Goal: Task Accomplishment & Management: Use online tool/utility

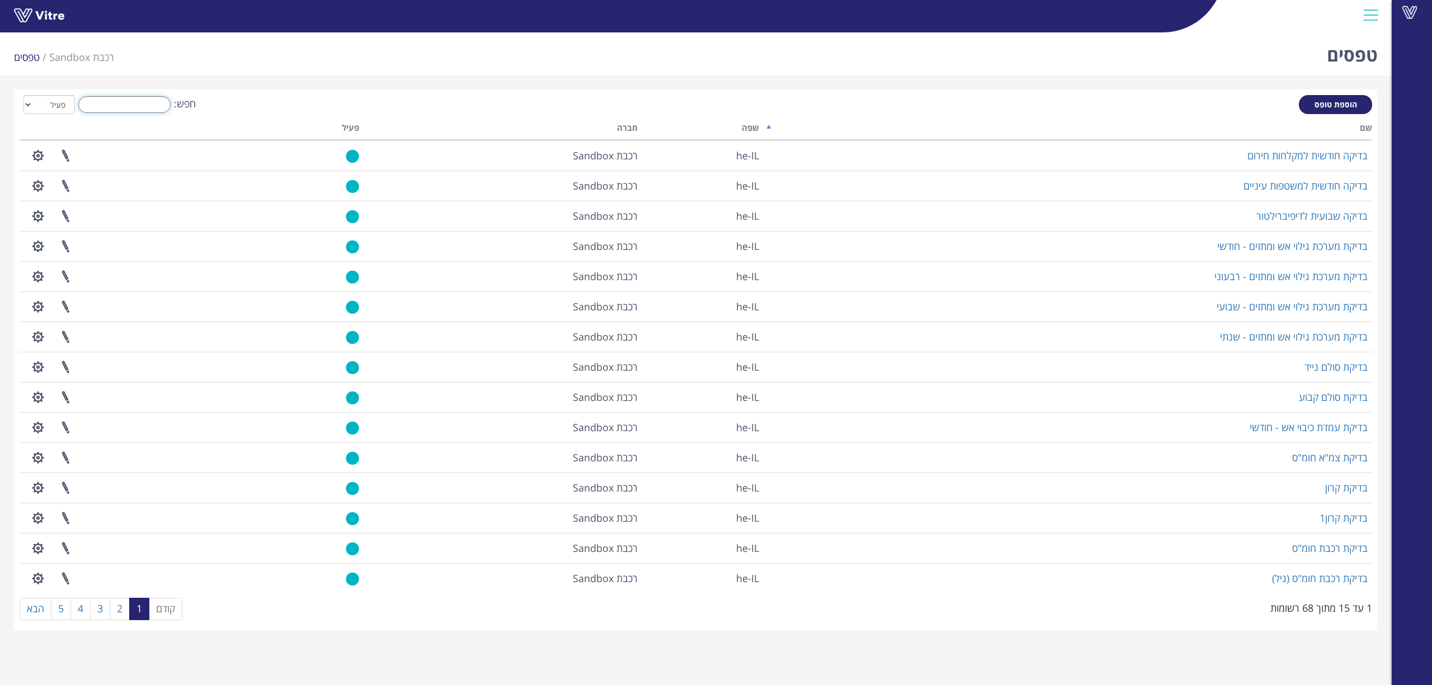
click at [159, 104] on input "חפש:" at bounding box center [124, 104] width 92 height 17
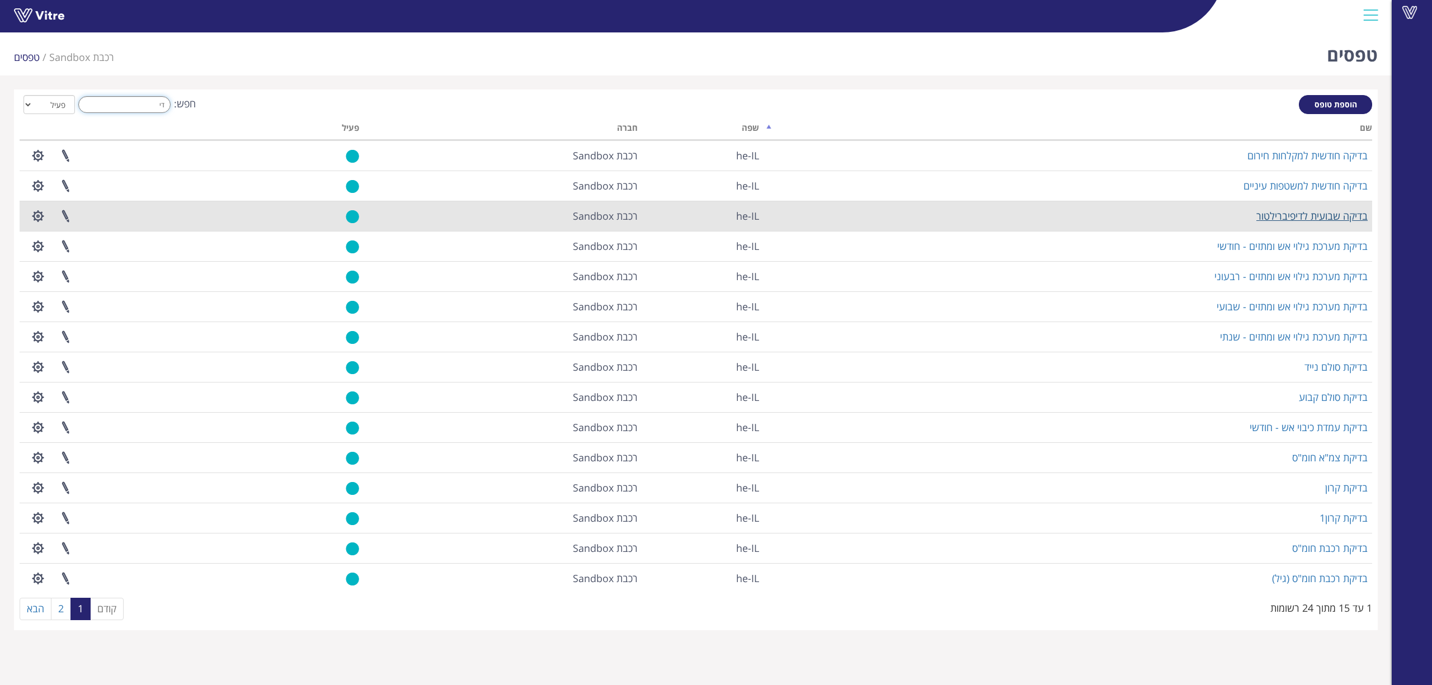
type input "די"
click at [1288, 213] on link "בדיקה שבועית לדיפיברילטור" at bounding box center [1311, 215] width 111 height 13
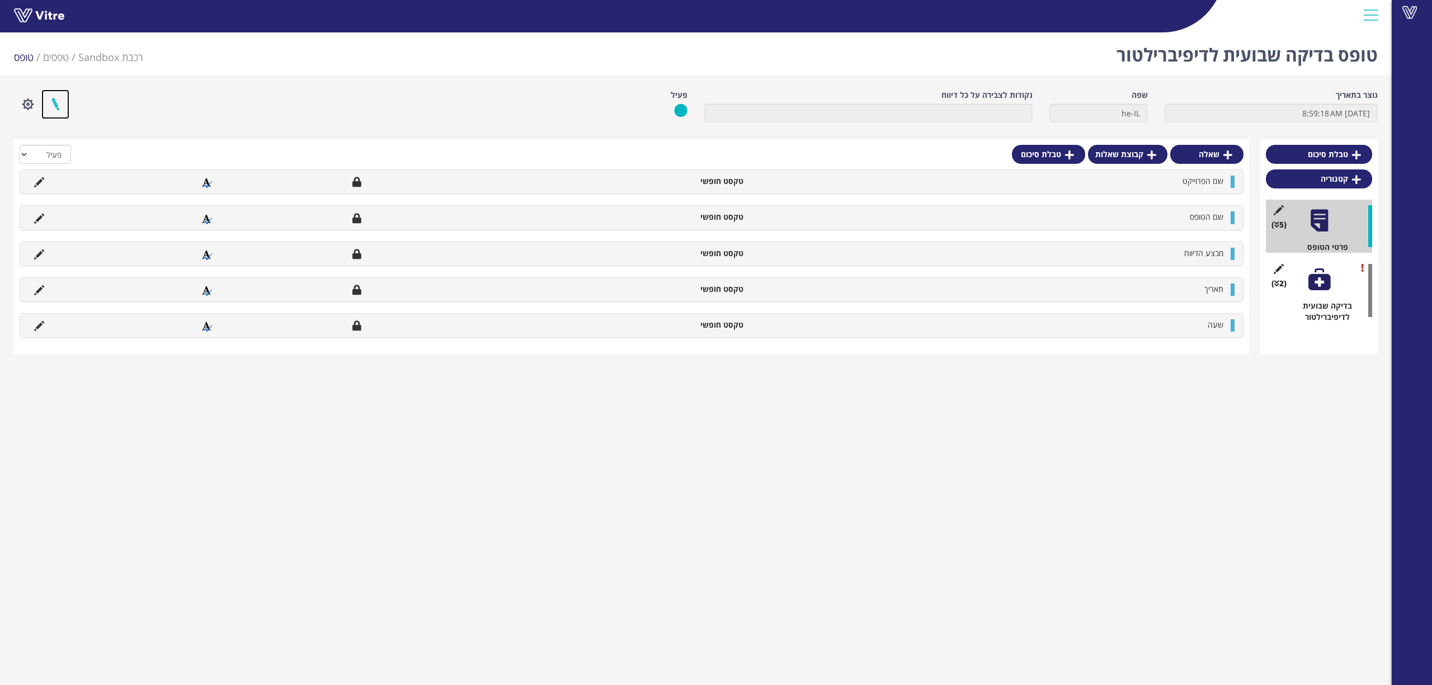
click at [53, 101] on link at bounding box center [55, 104] width 28 height 30
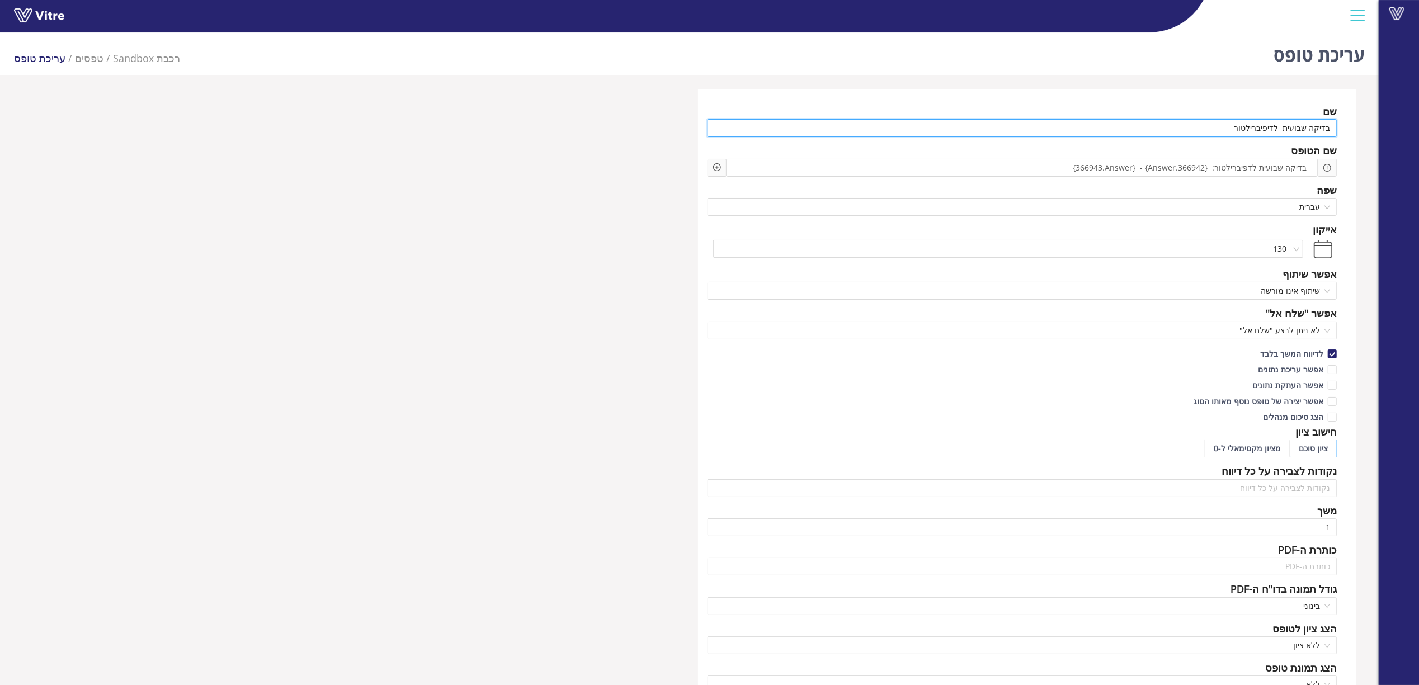
click at [1261, 132] on input "בדיקה שבועית לדיפיברילטור" at bounding box center [1023, 128] width 630 height 18
type input "בדיקה שבועית לדפיברילטור"
click at [1245, 166] on span "בדיקה שבועית לדפיברילטור: {366942.Answer} - {366943.Answer}" at bounding box center [1189, 168] width 239 height 12
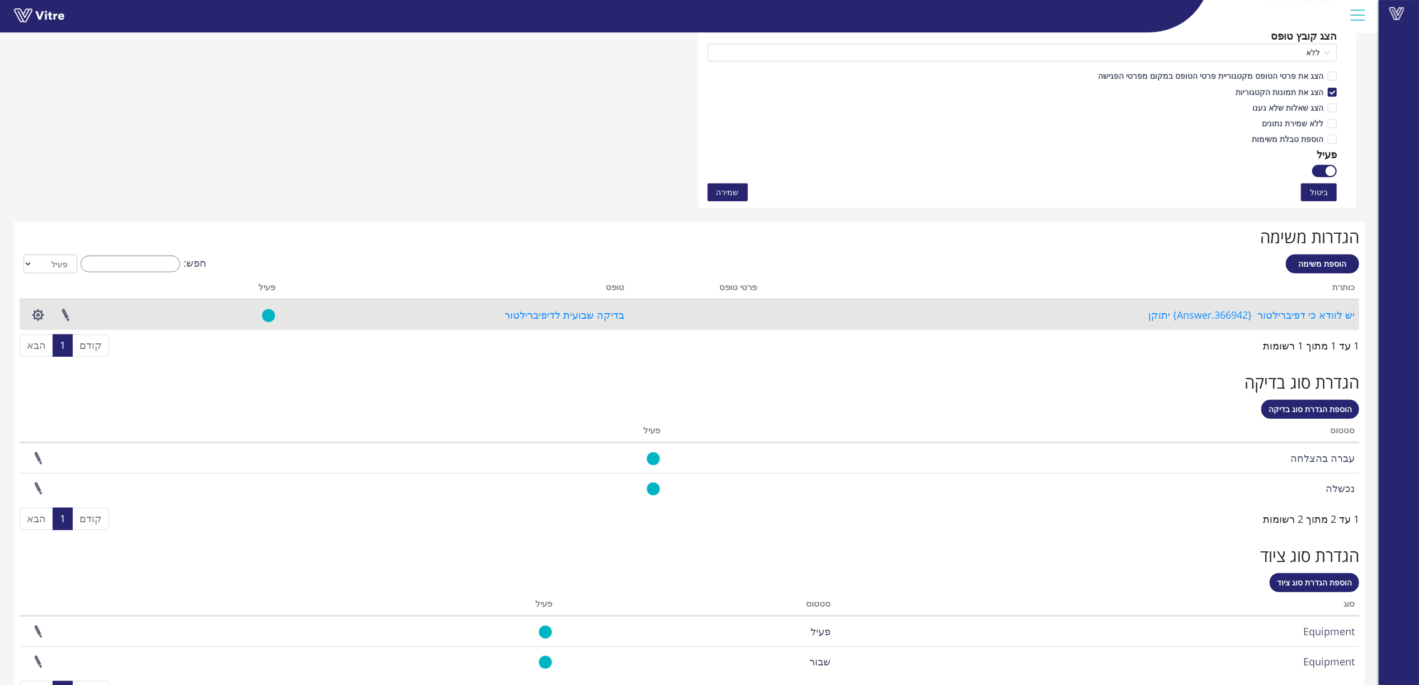
scroll to position [705, 0]
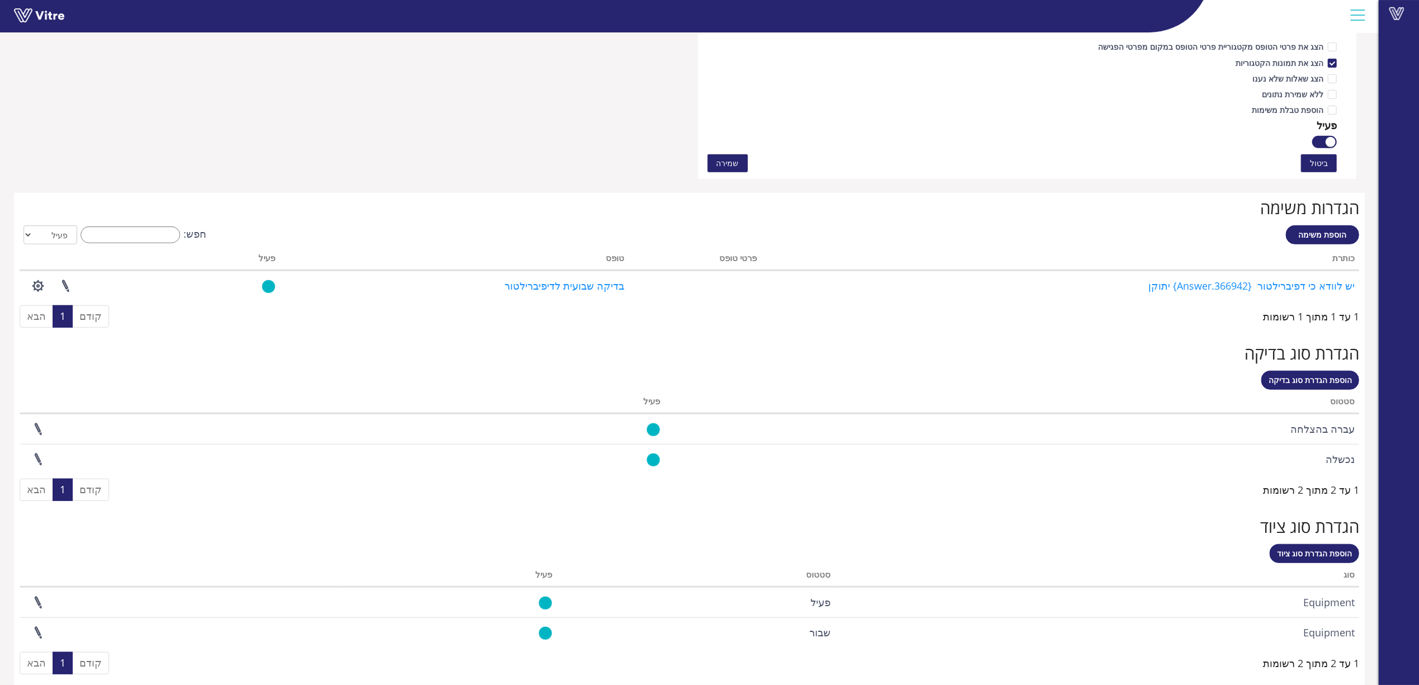
click at [732, 160] on span "שמירה" at bounding box center [728, 163] width 22 height 12
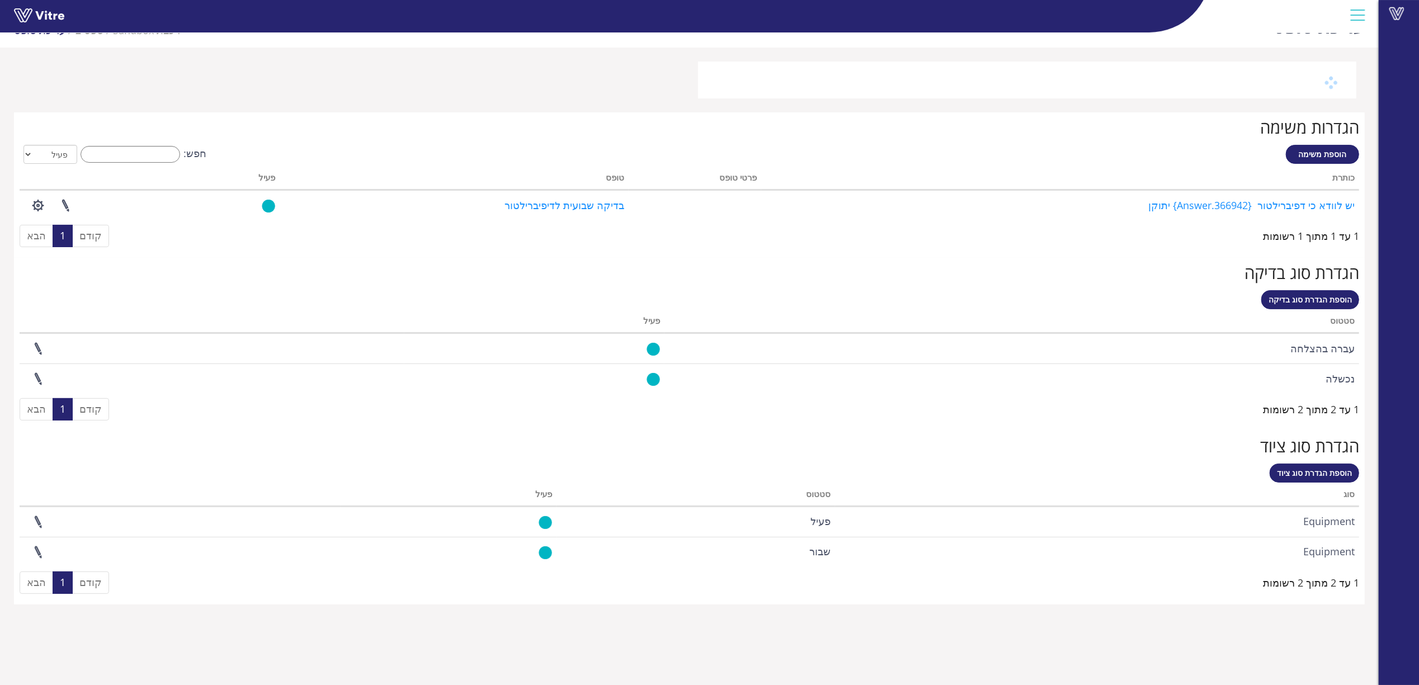
scroll to position [28, 0]
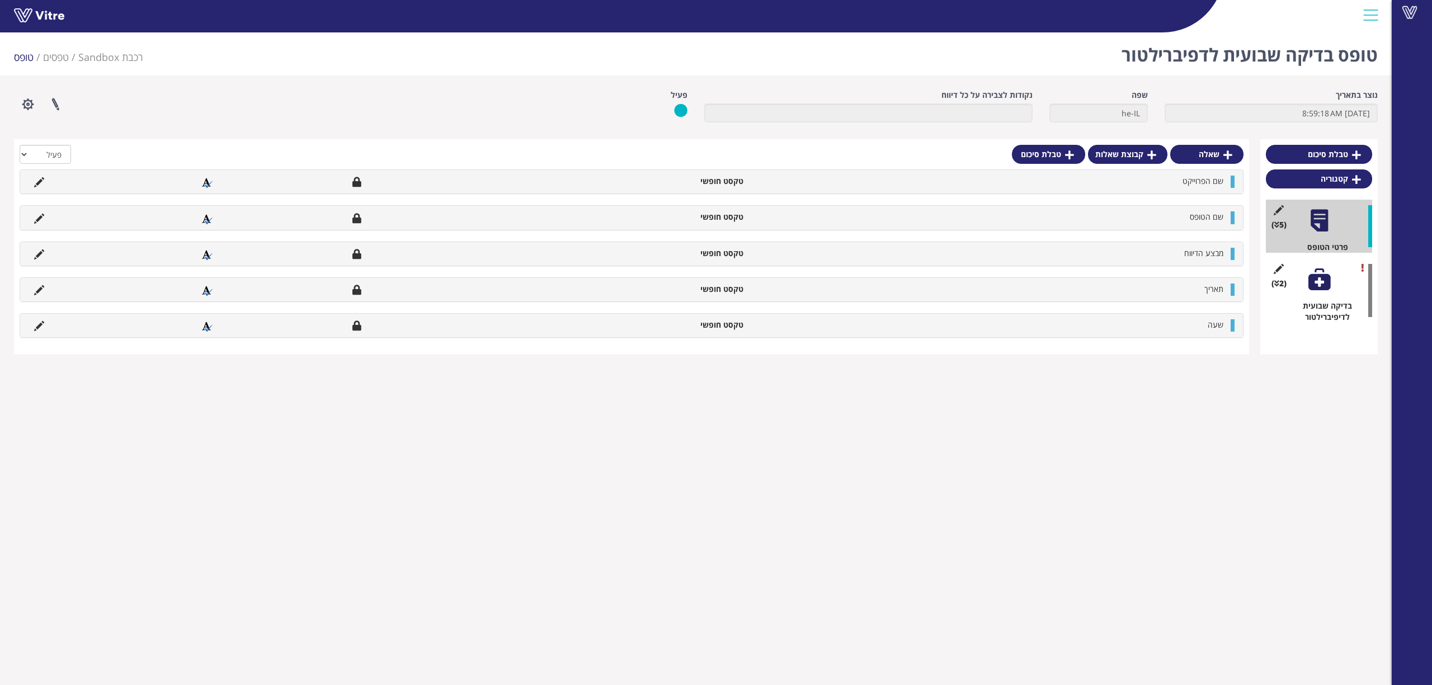
click at [1320, 284] on div at bounding box center [1319, 279] width 25 height 25
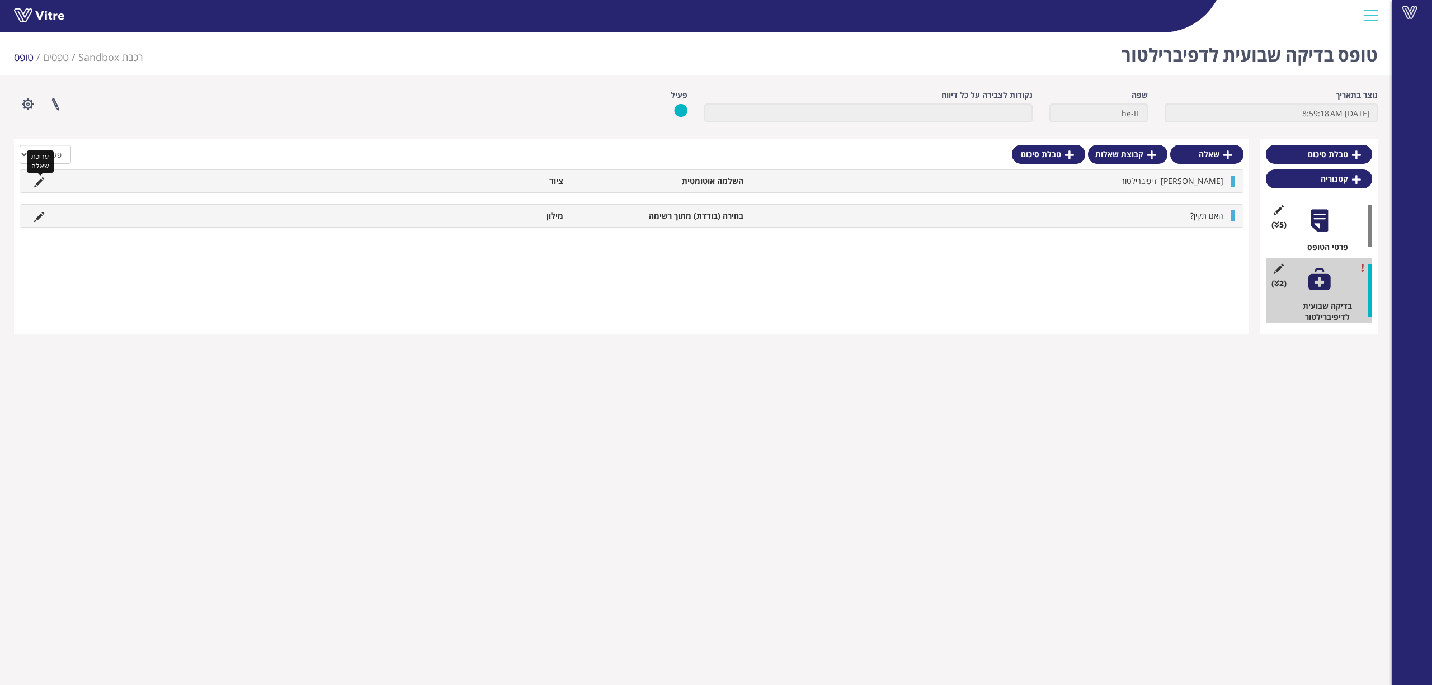
click at [37, 178] on icon at bounding box center [39, 182] width 10 height 10
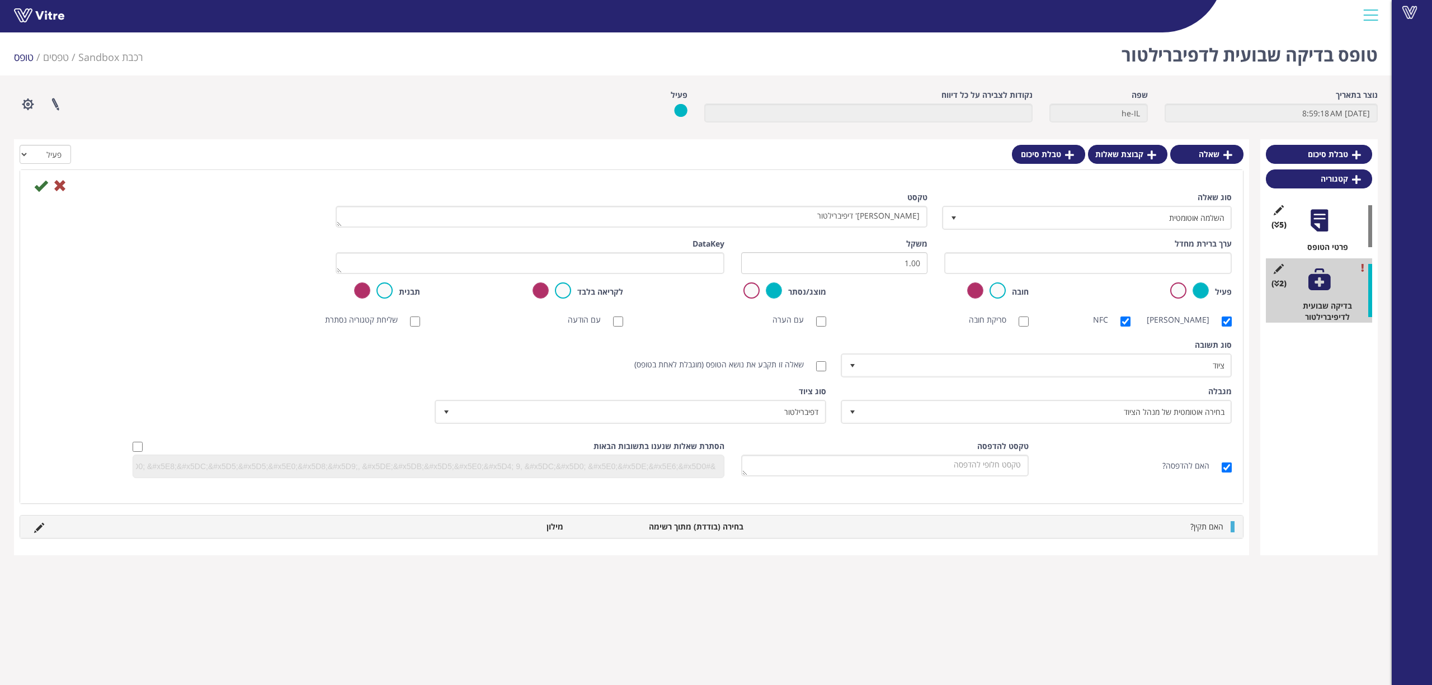
click at [788, 364] on label "שאלה זו תקבע את נושא הטופס (מוגבלת לאחת בטופס)" at bounding box center [724, 364] width 181 height 11
click at [816, 364] on input "שאלה זו תקבע את נושא הטופס (מוגבלת לאחת בטופס)" at bounding box center [821, 366] width 10 height 10
checkbox input "true"
click at [1174, 316] on label "[PERSON_NAME]" at bounding box center [1183, 319] width 73 height 11
click at [1222, 317] on input "[PERSON_NAME]" at bounding box center [1227, 322] width 10 height 10
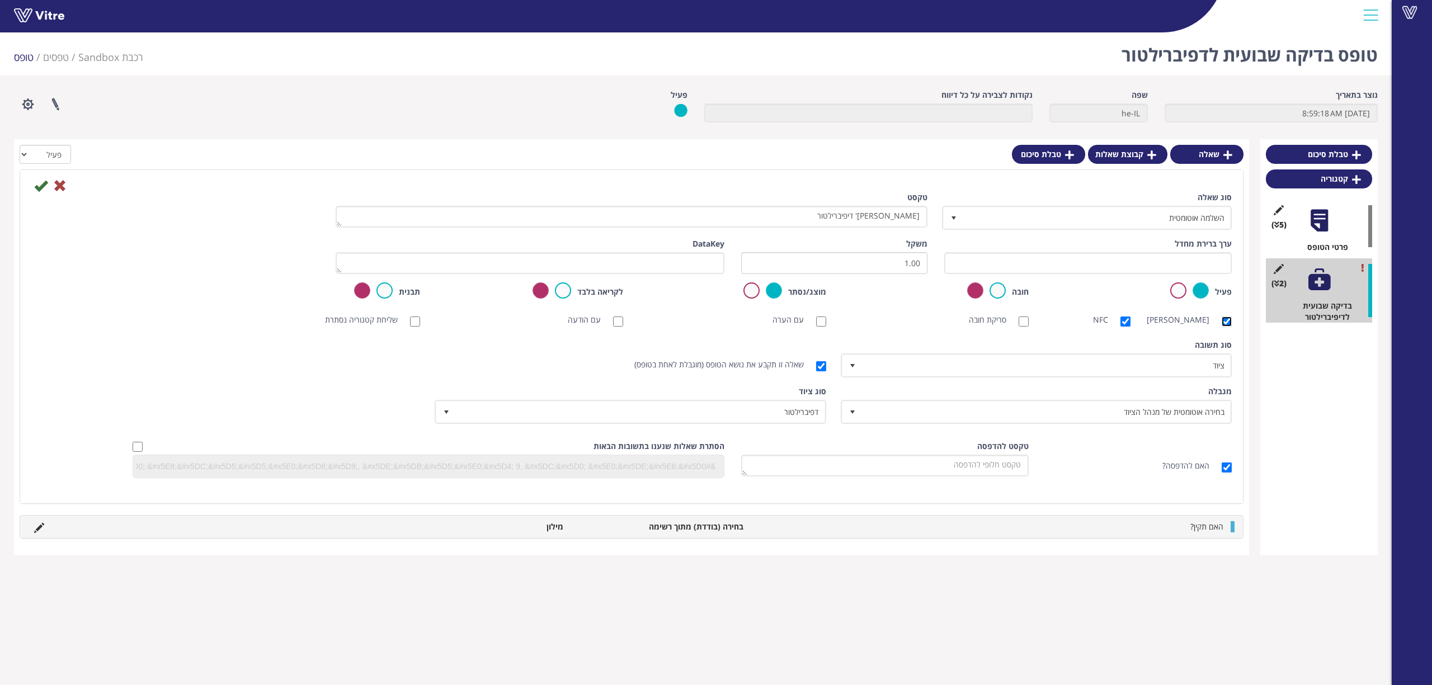
checkbox input "false"
click at [1114, 320] on label "NFC" at bounding box center [1106, 319] width 26 height 11
click at [1120, 320] on input "NFC" at bounding box center [1125, 322] width 10 height 10
checkbox input "false"
click at [41, 185] on icon at bounding box center [40, 185] width 13 height 13
